Goal: Book appointment/travel/reservation

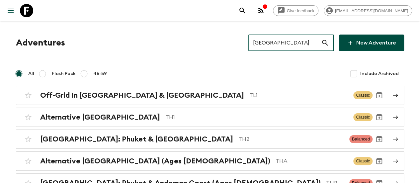
click at [289, 45] on input "[GEOGRAPHIC_DATA]" at bounding box center [284, 43] width 73 height 19
paste input "[GEOGRAPHIC_DATA]"
click at [289, 45] on input "[GEOGRAPHIC_DATA]" at bounding box center [284, 43] width 73 height 19
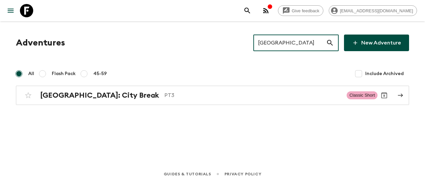
type input "[GEOGRAPHIC_DATA]"
click at [278, 43] on input "[GEOGRAPHIC_DATA]" at bounding box center [289, 43] width 73 height 19
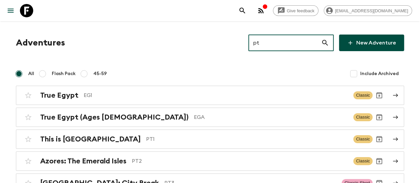
type input "p"
type input "P"
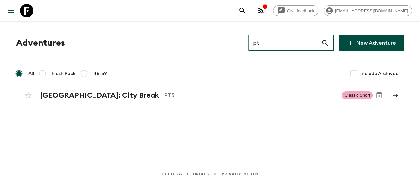
type input "p"
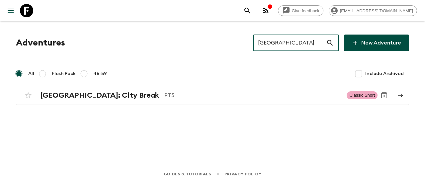
click at [274, 43] on input "[GEOGRAPHIC_DATA]" at bounding box center [289, 43] width 73 height 19
paste input "[GEOGRAPHIC_DATA]"
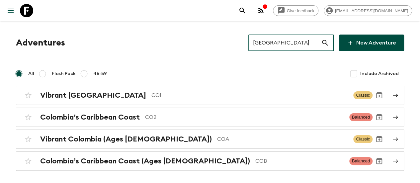
click at [283, 41] on input "[GEOGRAPHIC_DATA]" at bounding box center [284, 43] width 73 height 19
paste input "[GEOGRAPHIC_DATA]"
click at [283, 41] on input "[GEOGRAPHIC_DATA]" at bounding box center [284, 43] width 73 height 19
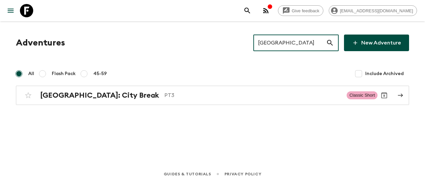
type input "[GEOGRAPHIC_DATA]"
